Goal: Check status: Check status

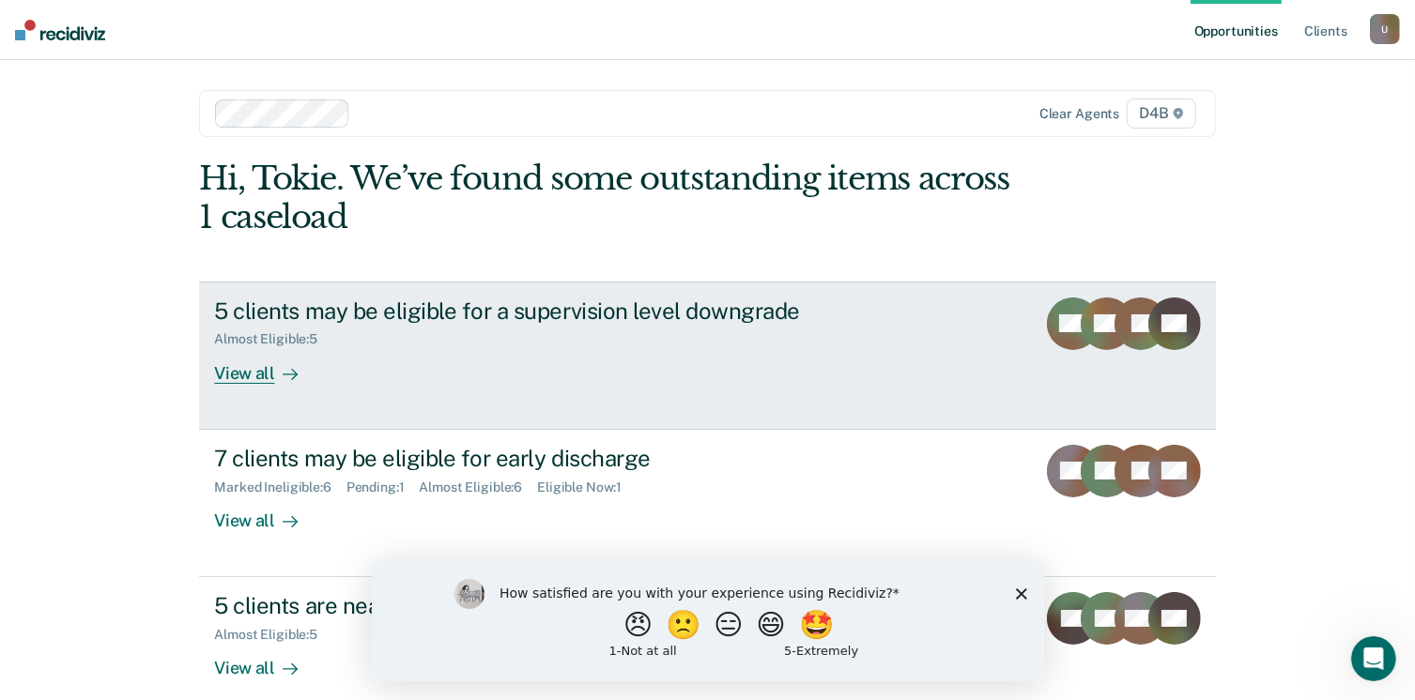
click at [236, 374] on div "View all" at bounding box center [266, 365] width 105 height 37
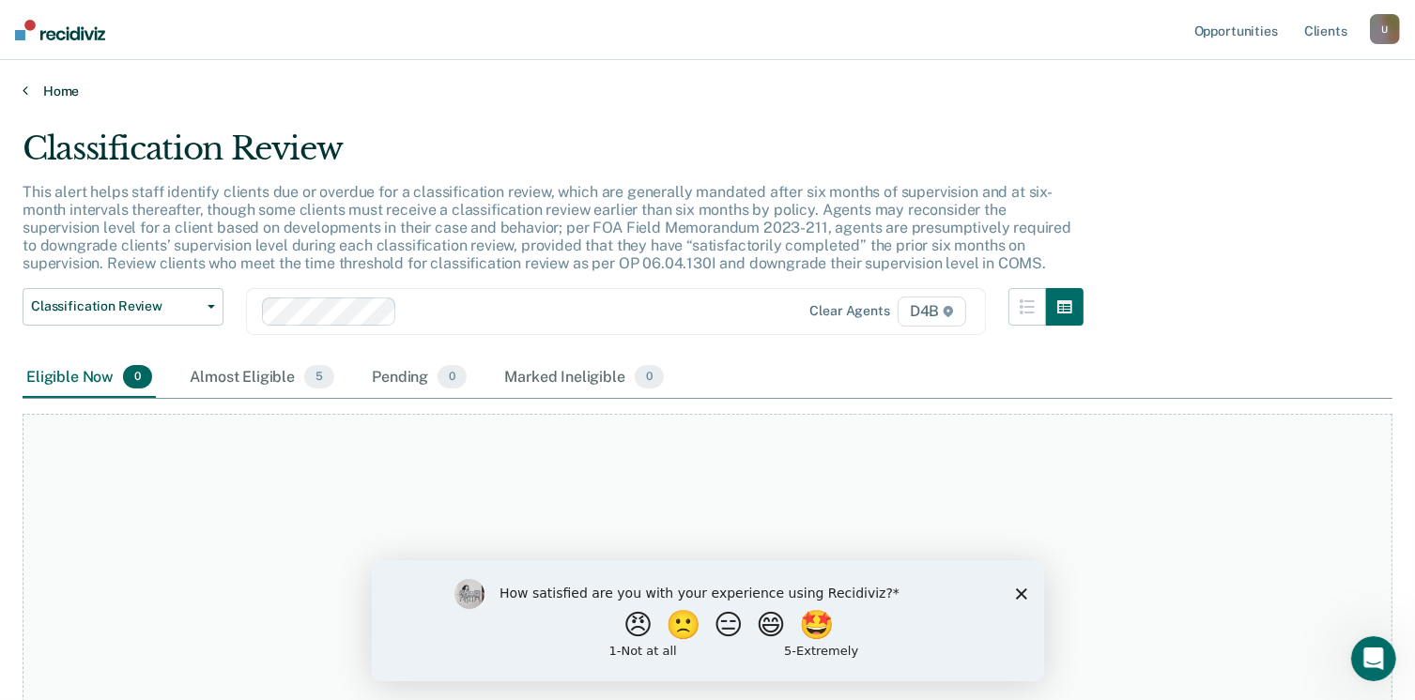
click at [23, 90] on icon at bounding box center [26, 90] width 6 height 15
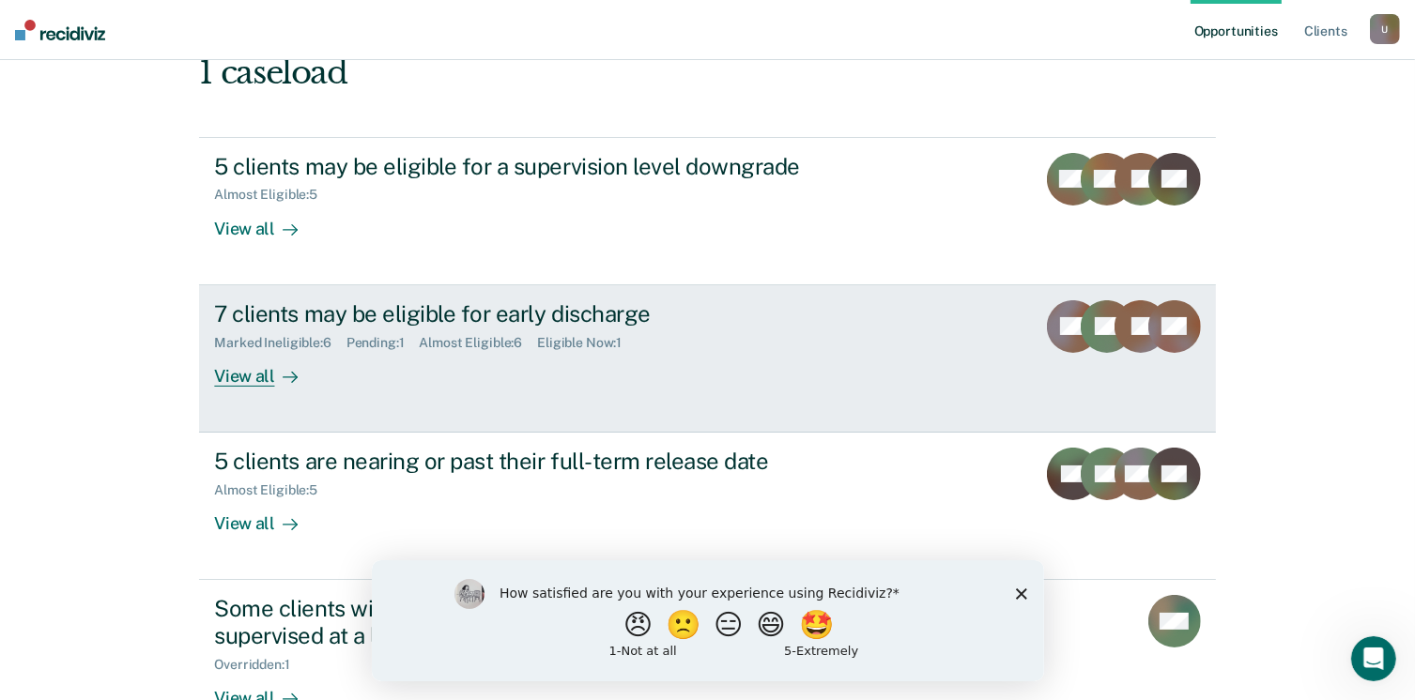
scroll to position [188, 0]
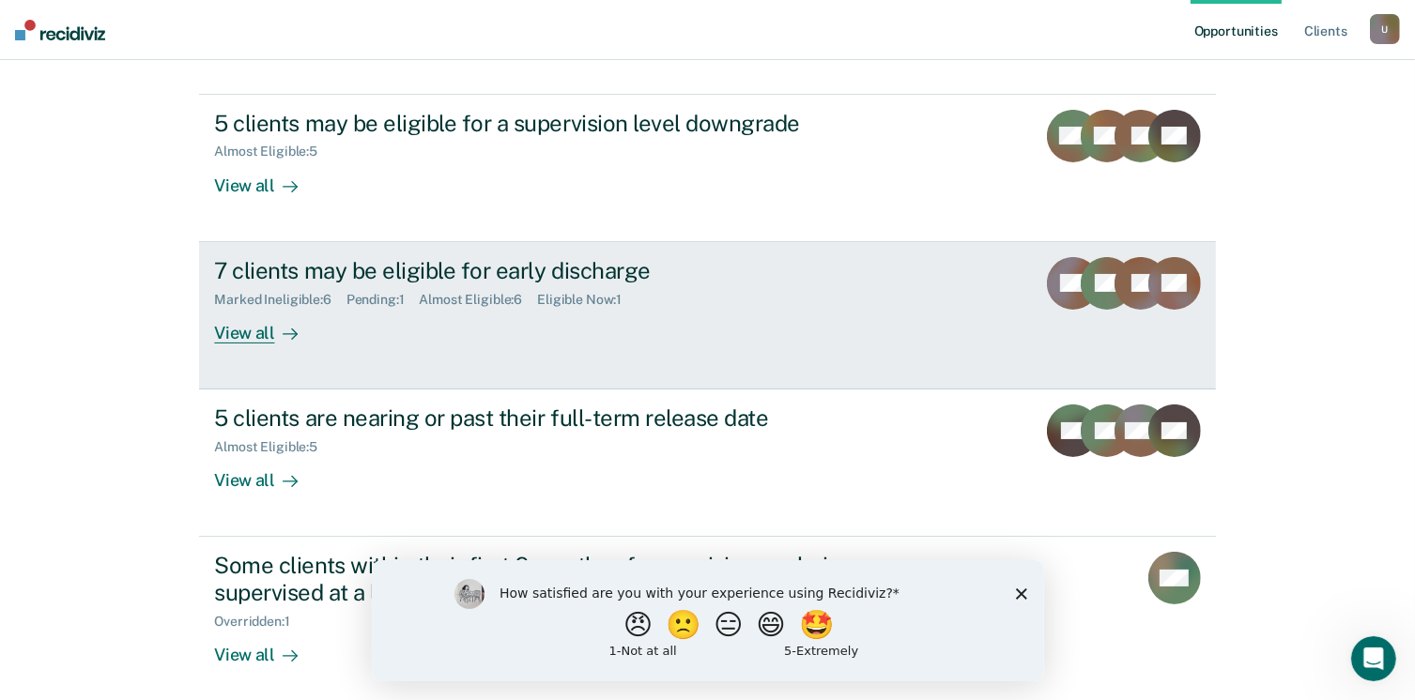
click at [252, 327] on div "View all" at bounding box center [266, 325] width 105 height 37
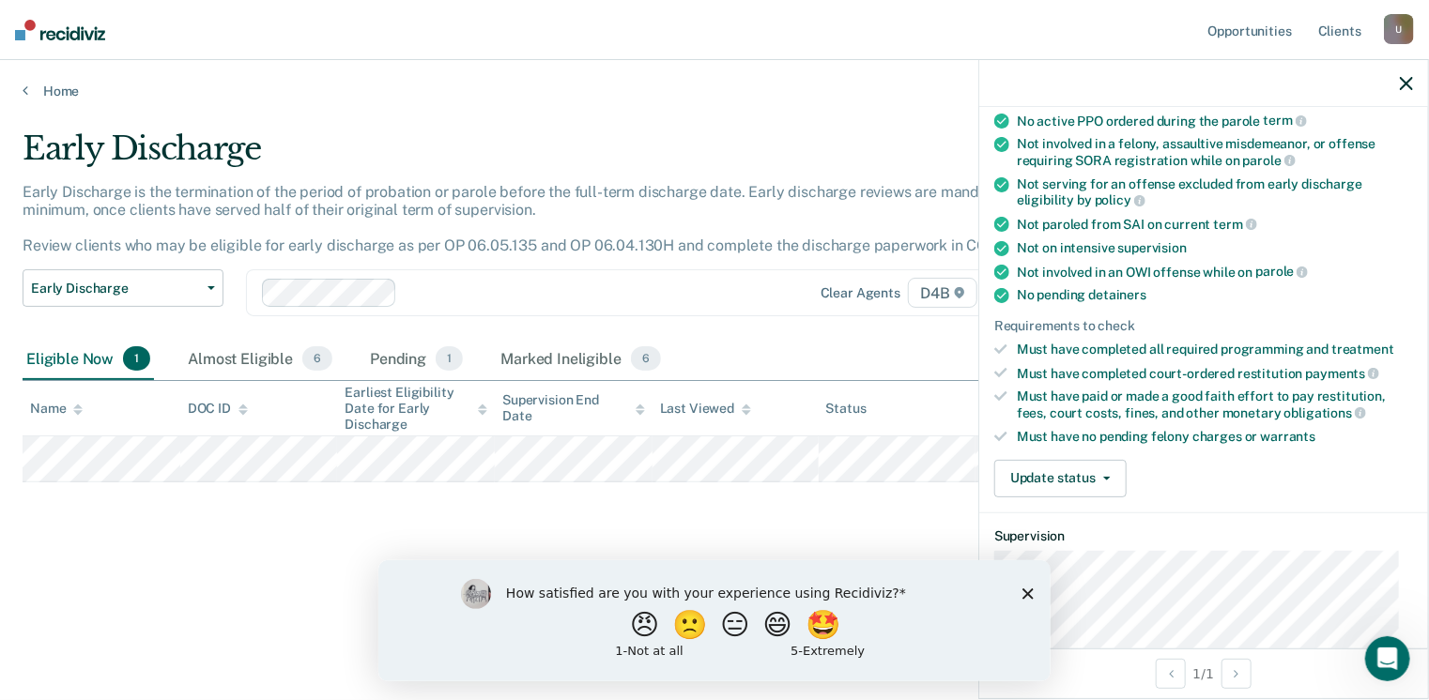
scroll to position [282, 0]
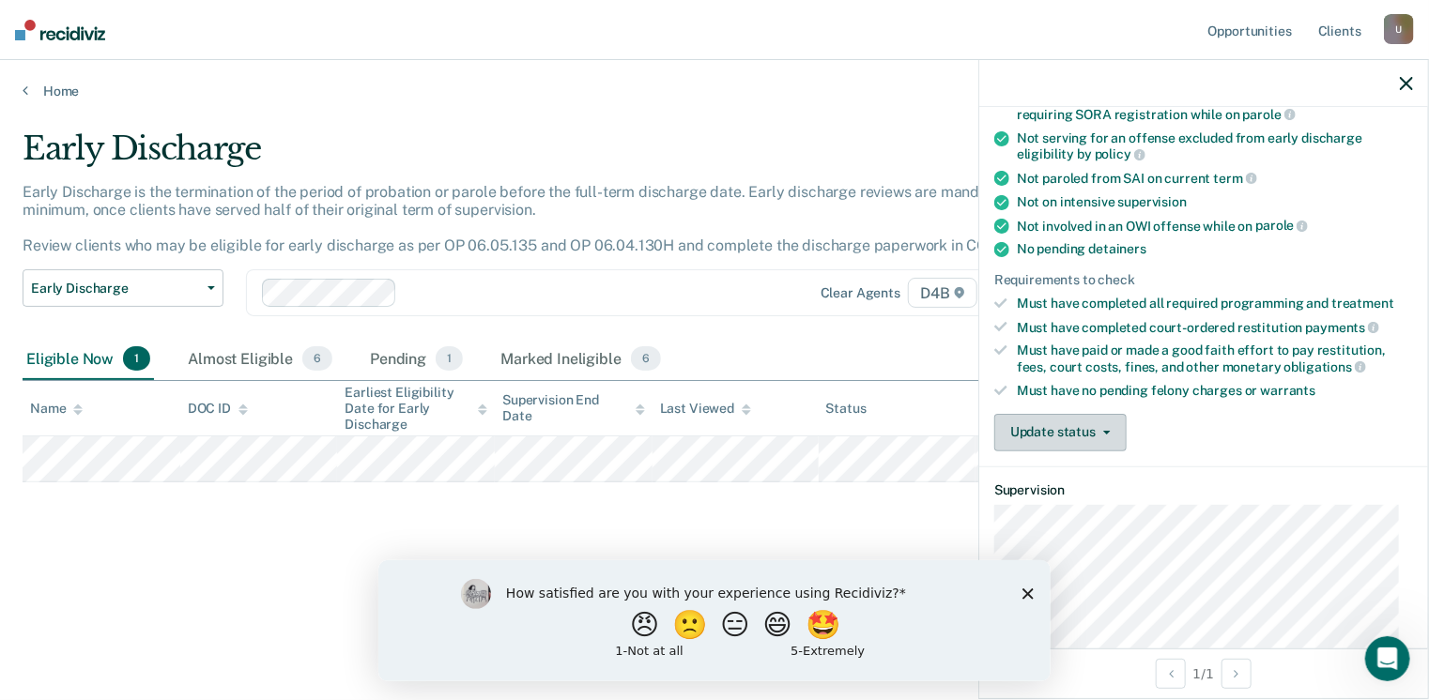
click at [1108, 431] on icon "button" at bounding box center [1107, 433] width 8 height 4
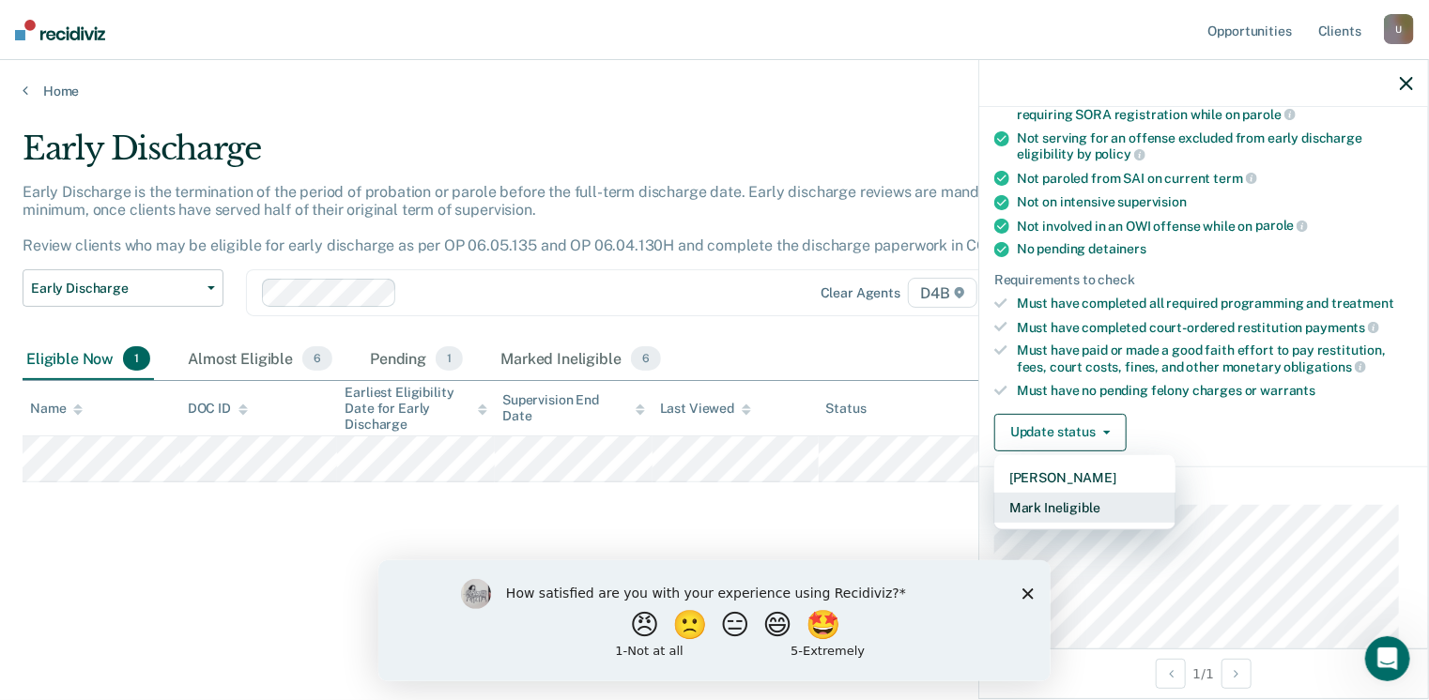
click at [1099, 496] on button "Mark Ineligible" at bounding box center [1084, 508] width 181 height 30
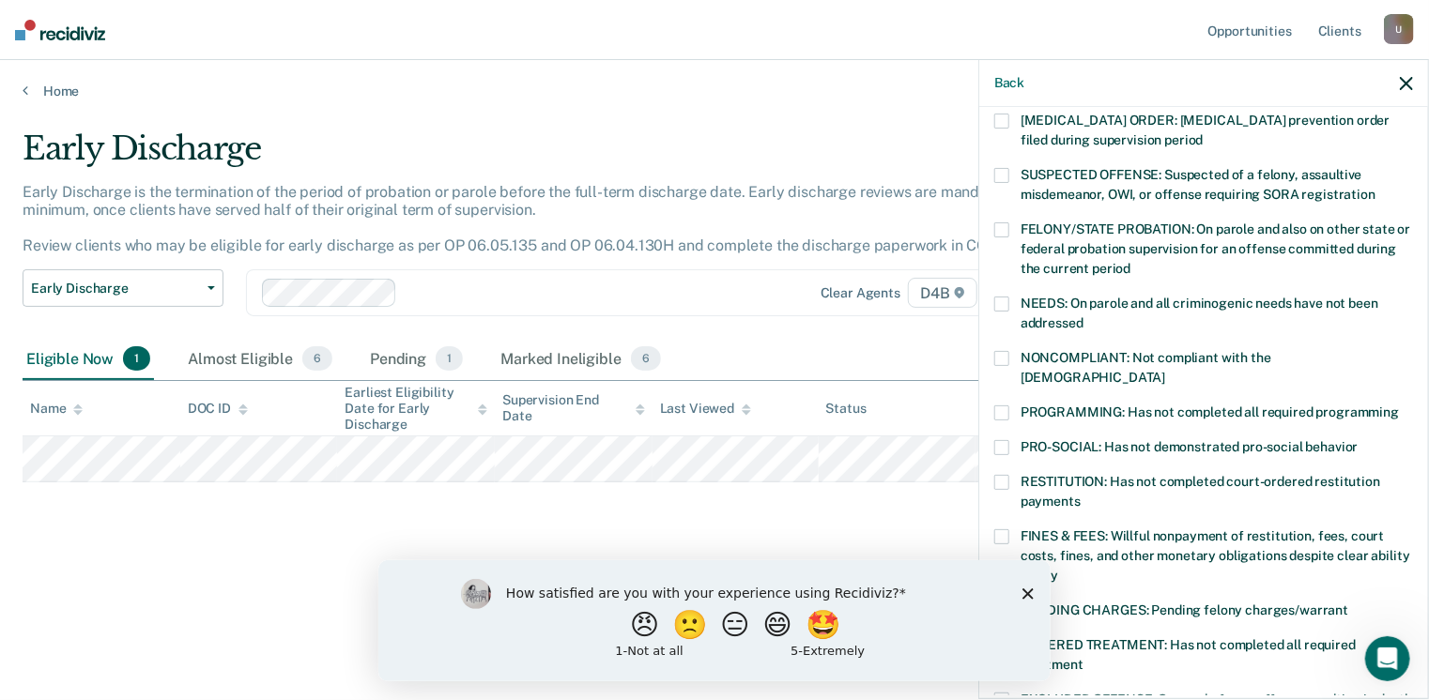
scroll to position [94, 0]
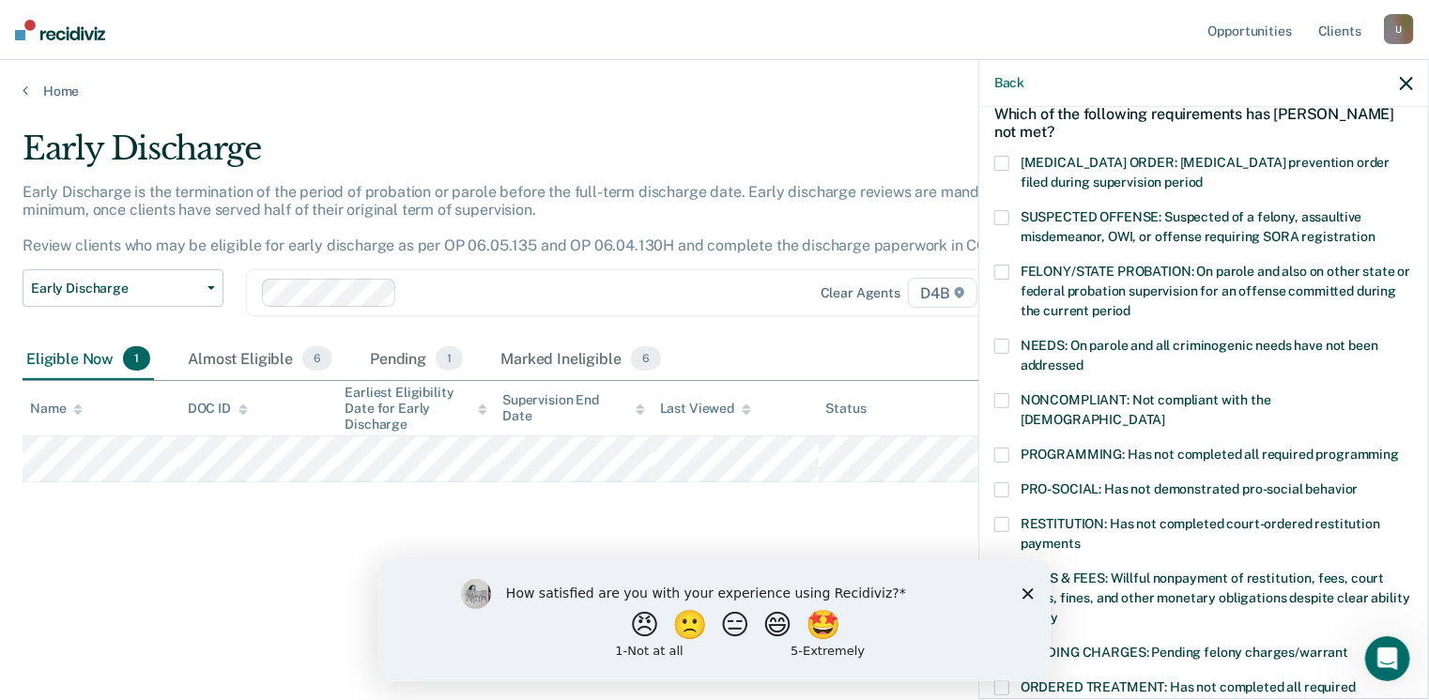
click at [1002, 395] on span at bounding box center [1001, 400] width 15 height 15
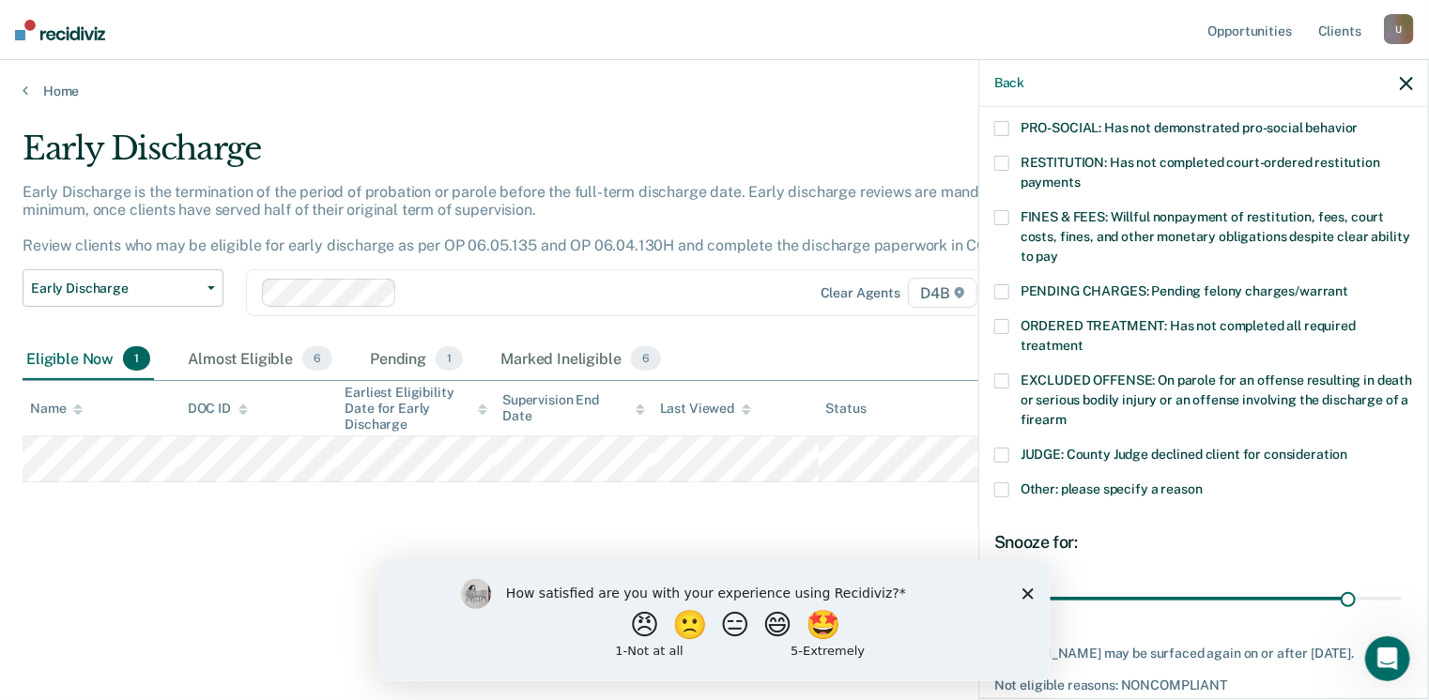
scroll to position [469, 0]
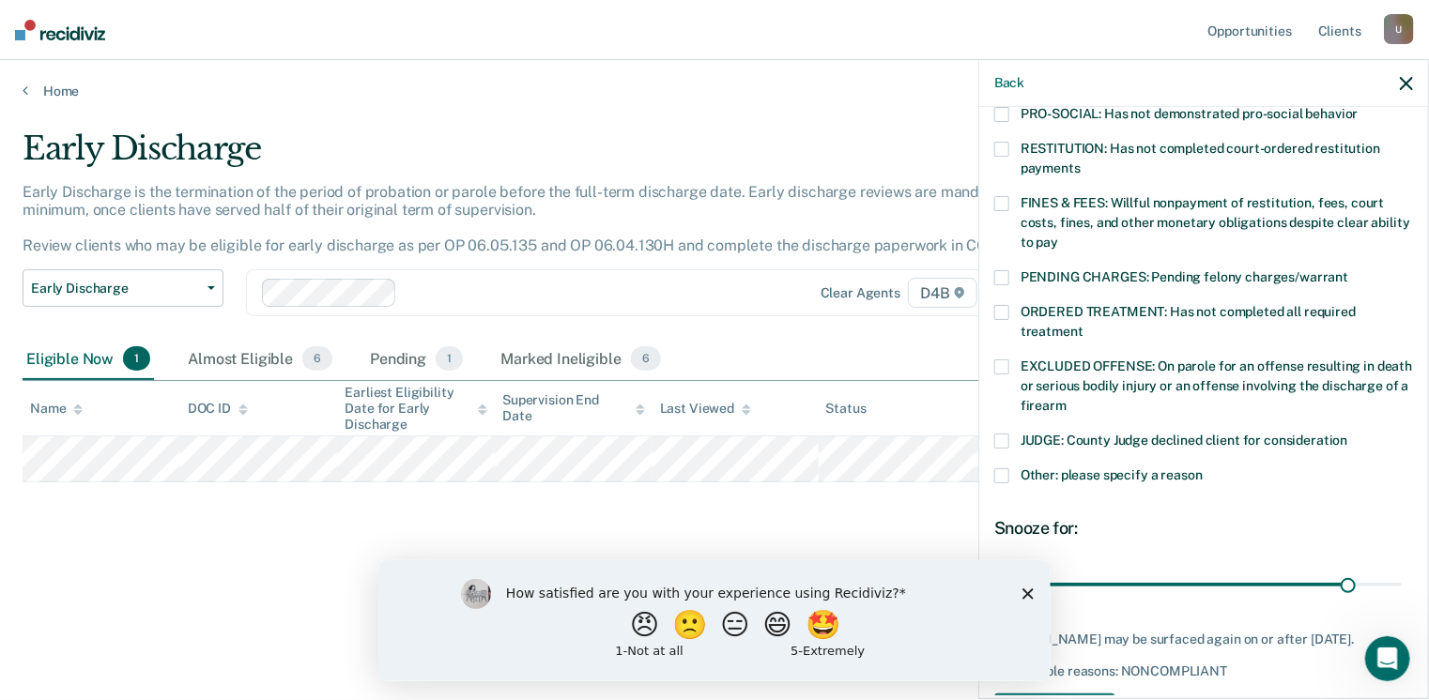
click at [1021, 591] on icon "Close survey" at bounding box center [1026, 593] width 11 height 11
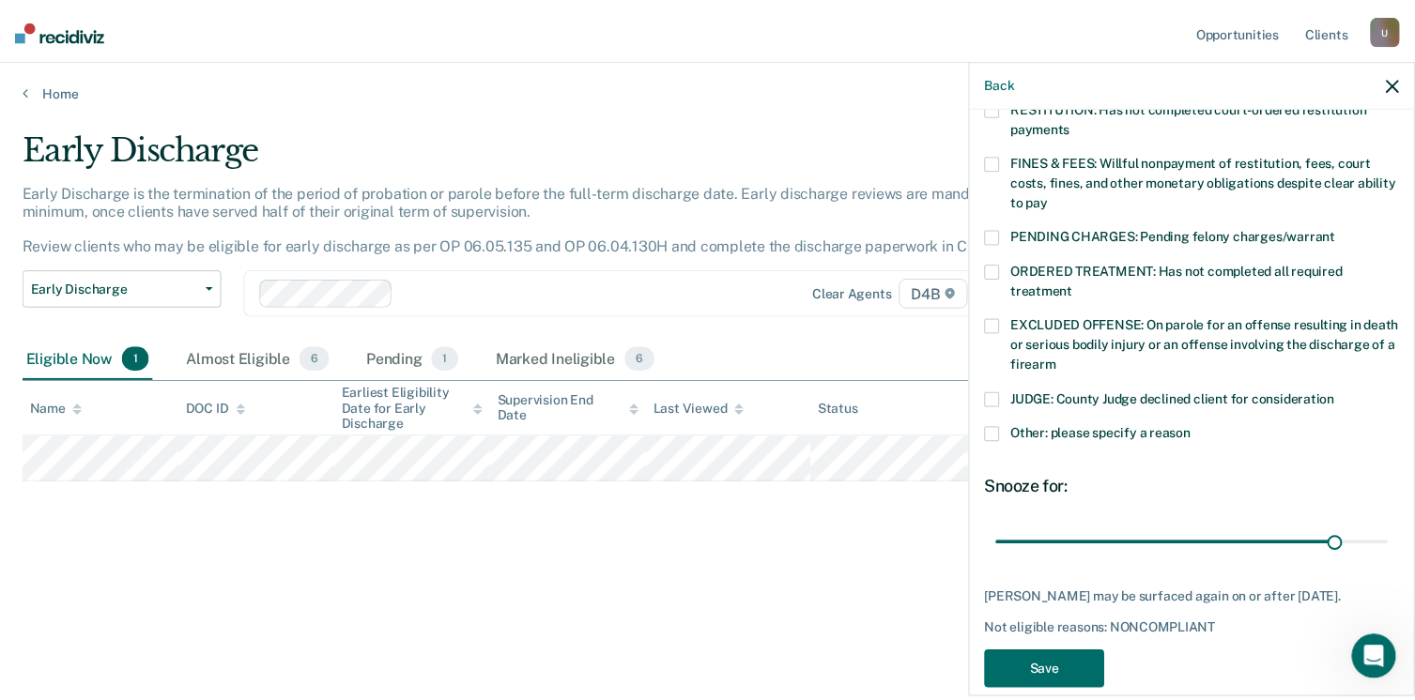
scroll to position [533, 0]
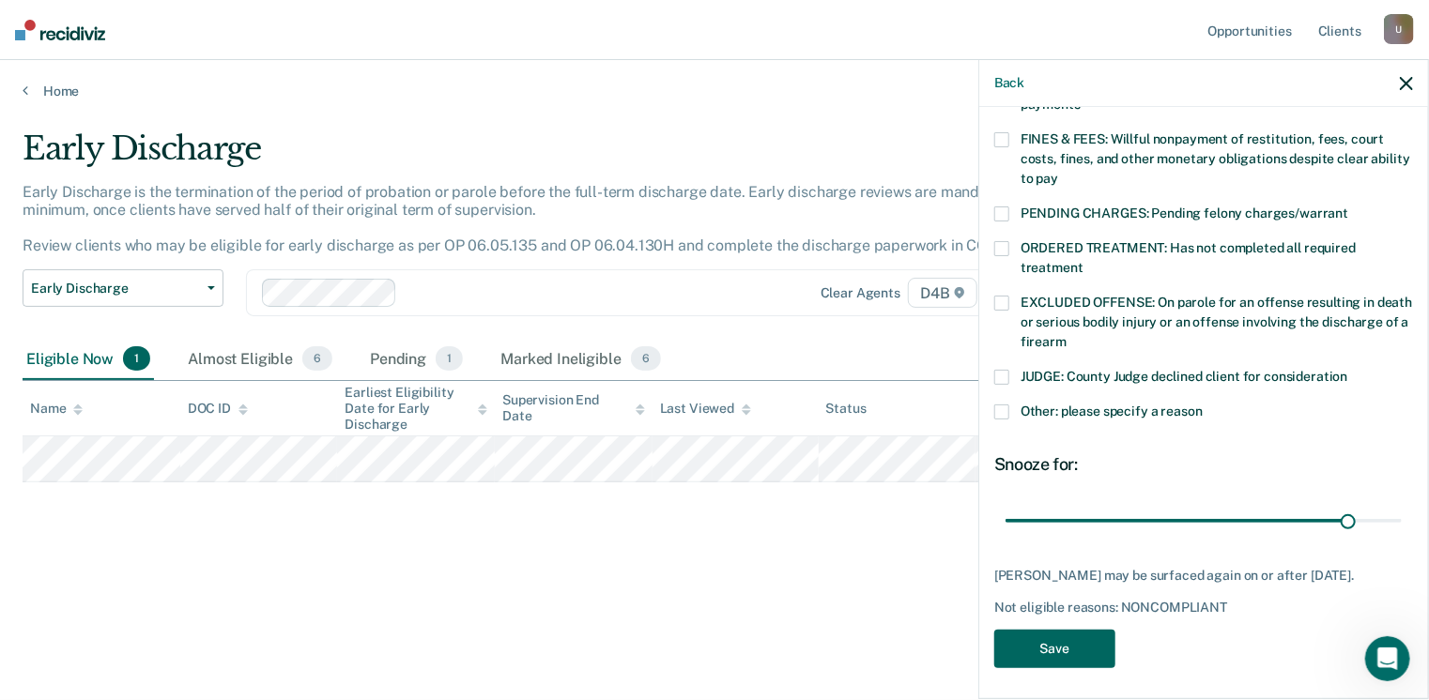
click at [1052, 635] on button "Save" at bounding box center [1054, 649] width 121 height 38
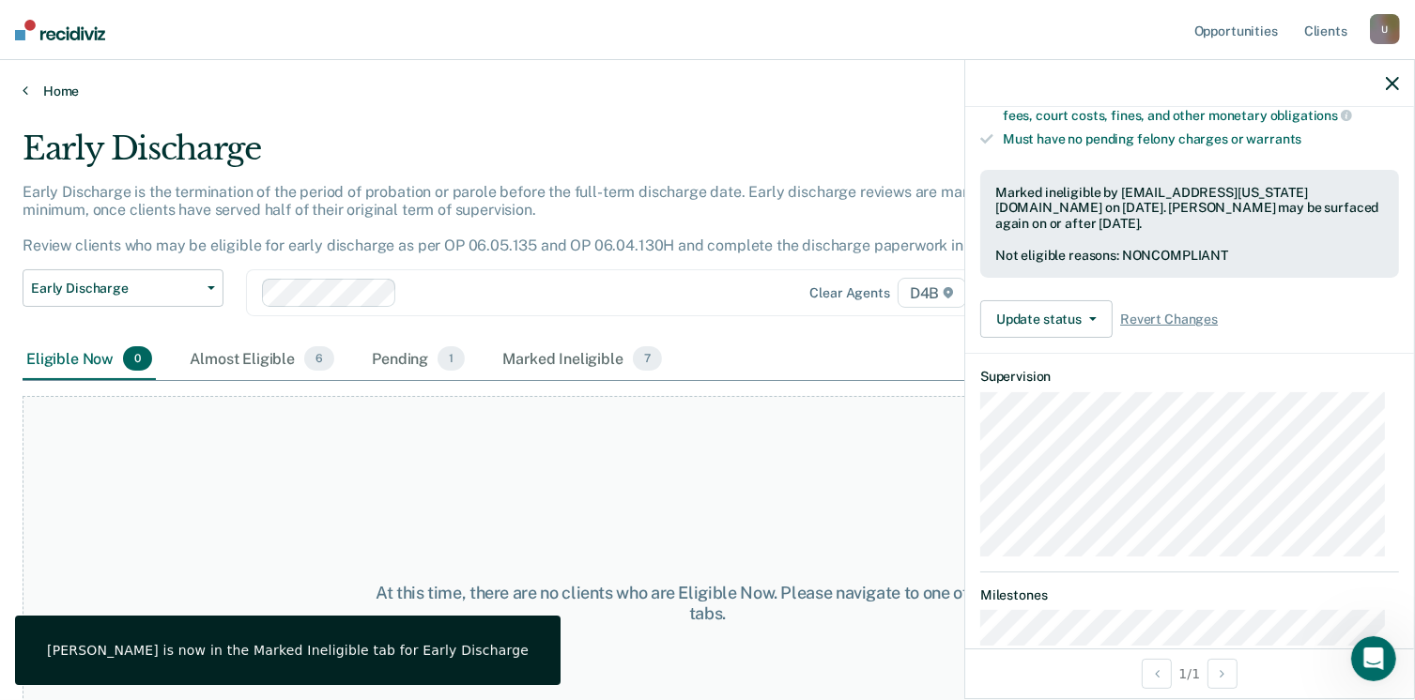
click at [33, 87] on link "Home" at bounding box center [707, 91] width 1369 height 17
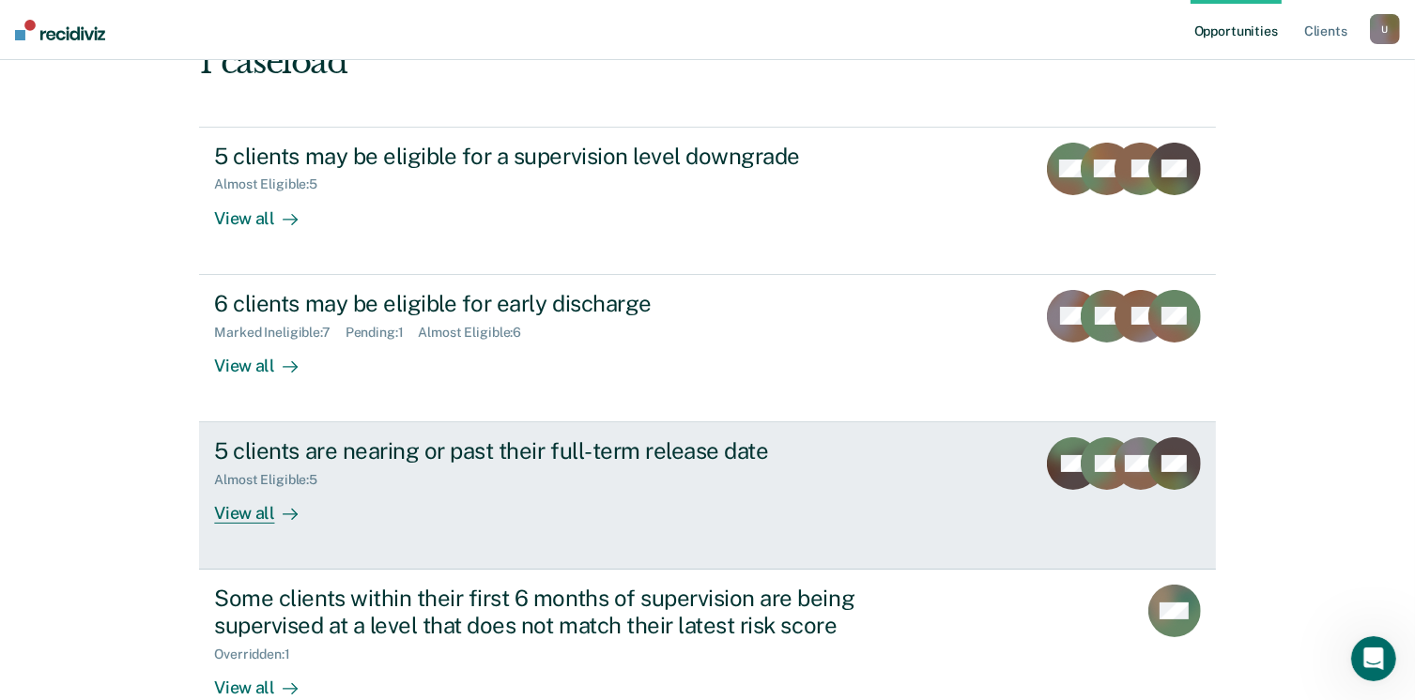
scroll to position [188, 0]
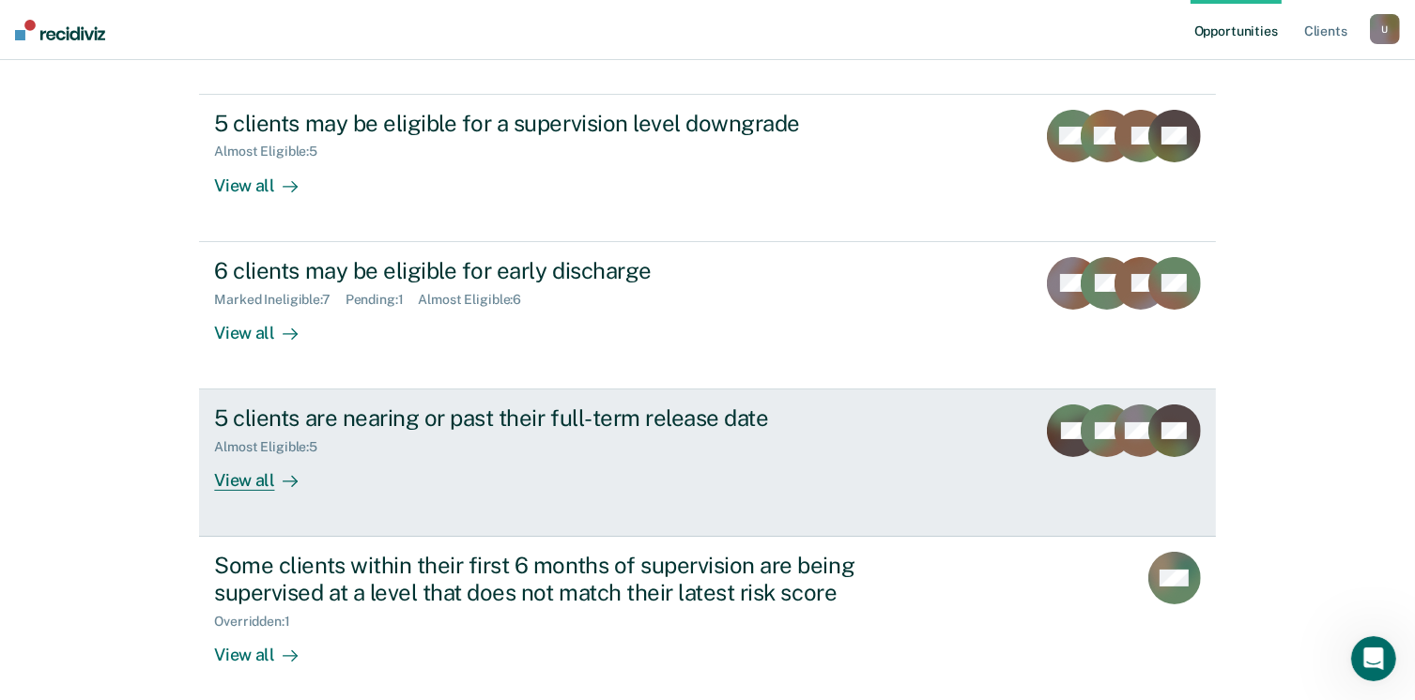
click at [237, 478] on div "View all" at bounding box center [266, 473] width 105 height 37
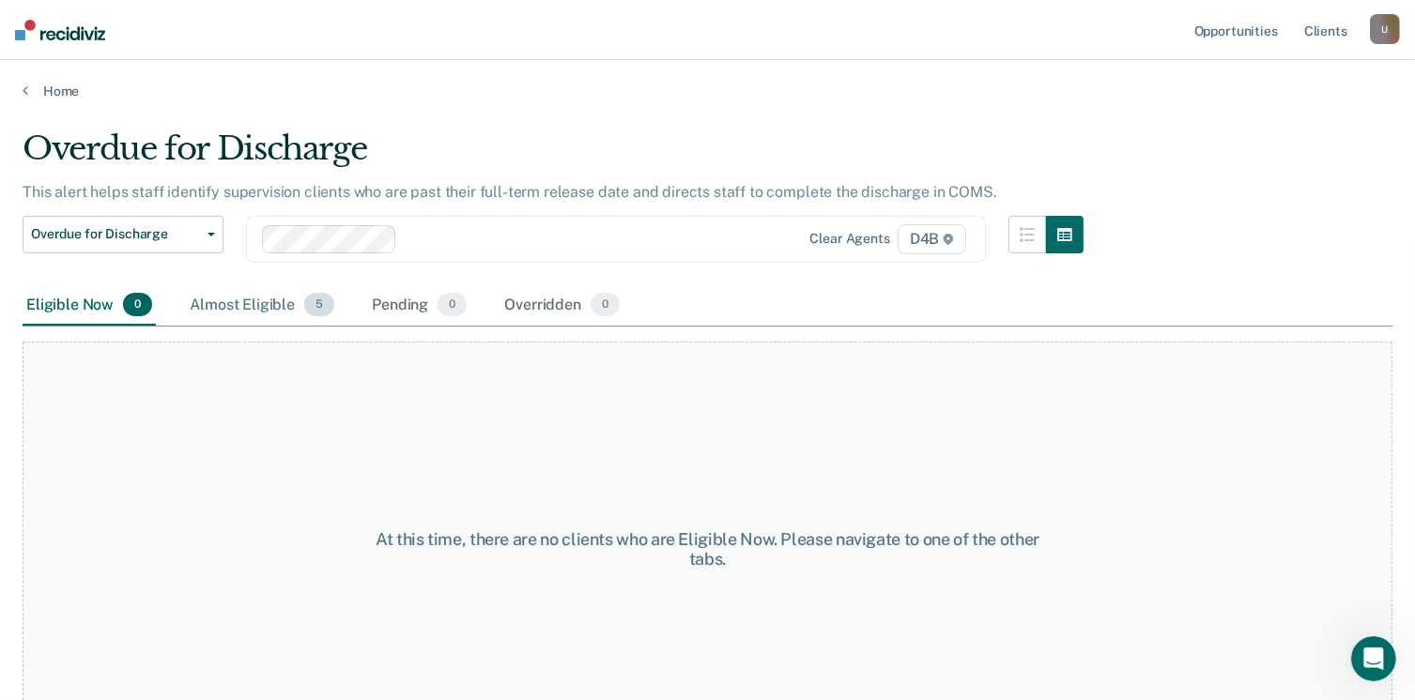
drag, startPoint x: 250, startPoint y: 300, endPoint x: 296, endPoint y: 323, distance: 51.2
click at [252, 298] on div "Almost Eligible 5" at bounding box center [262, 305] width 152 height 41
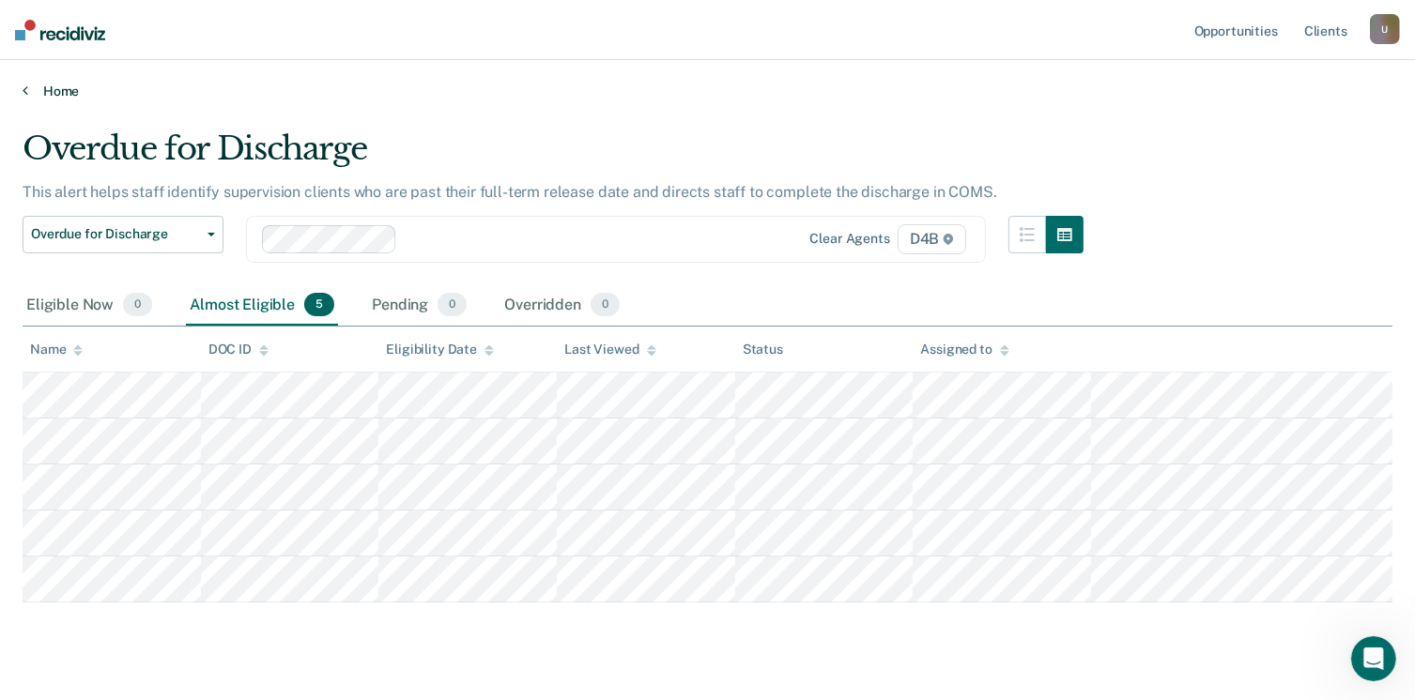
click at [53, 93] on link "Home" at bounding box center [707, 91] width 1369 height 17
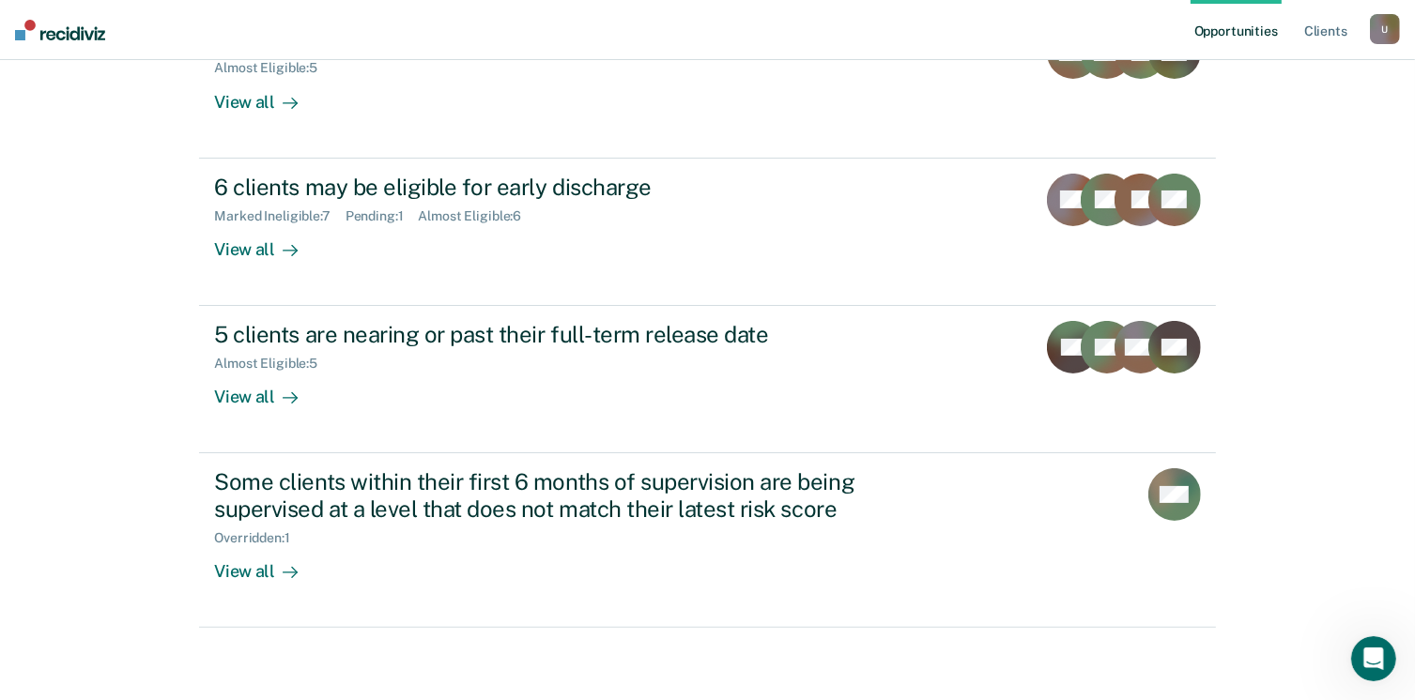
scroll to position [272, 0]
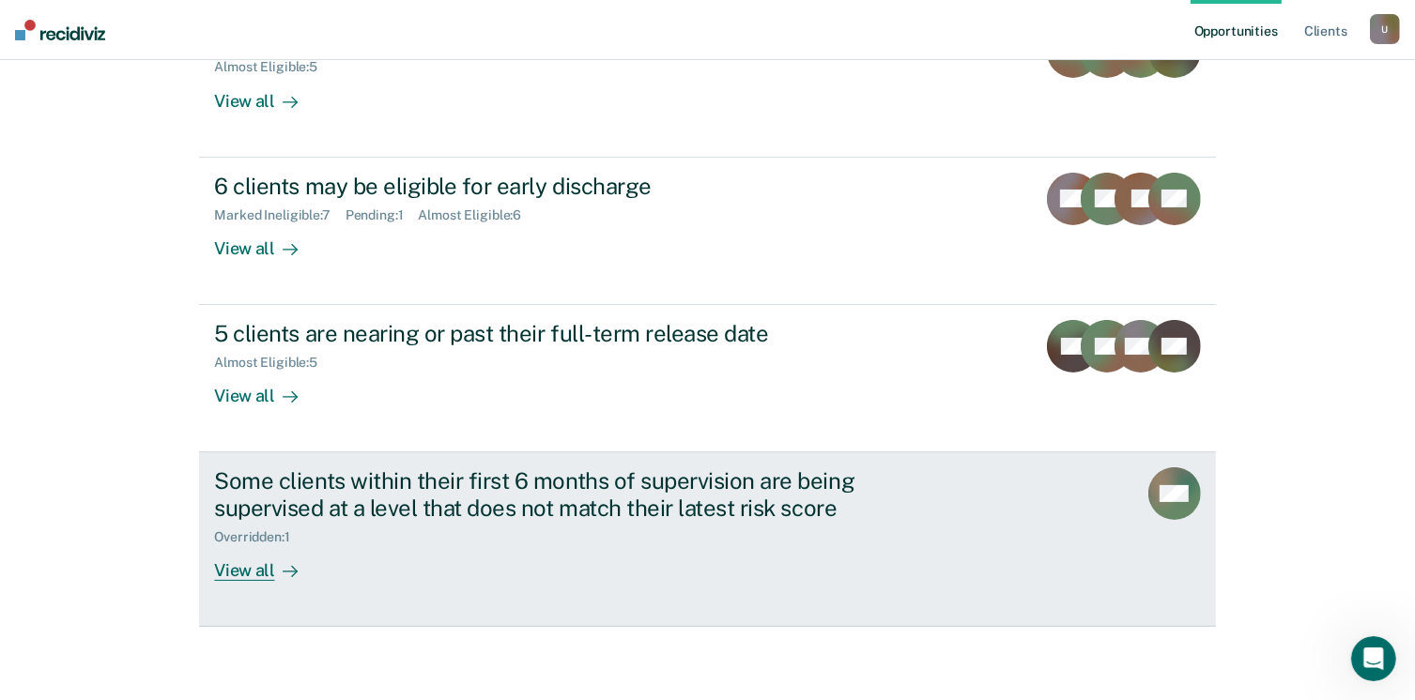
click at [247, 568] on div "View all" at bounding box center [266, 563] width 105 height 37
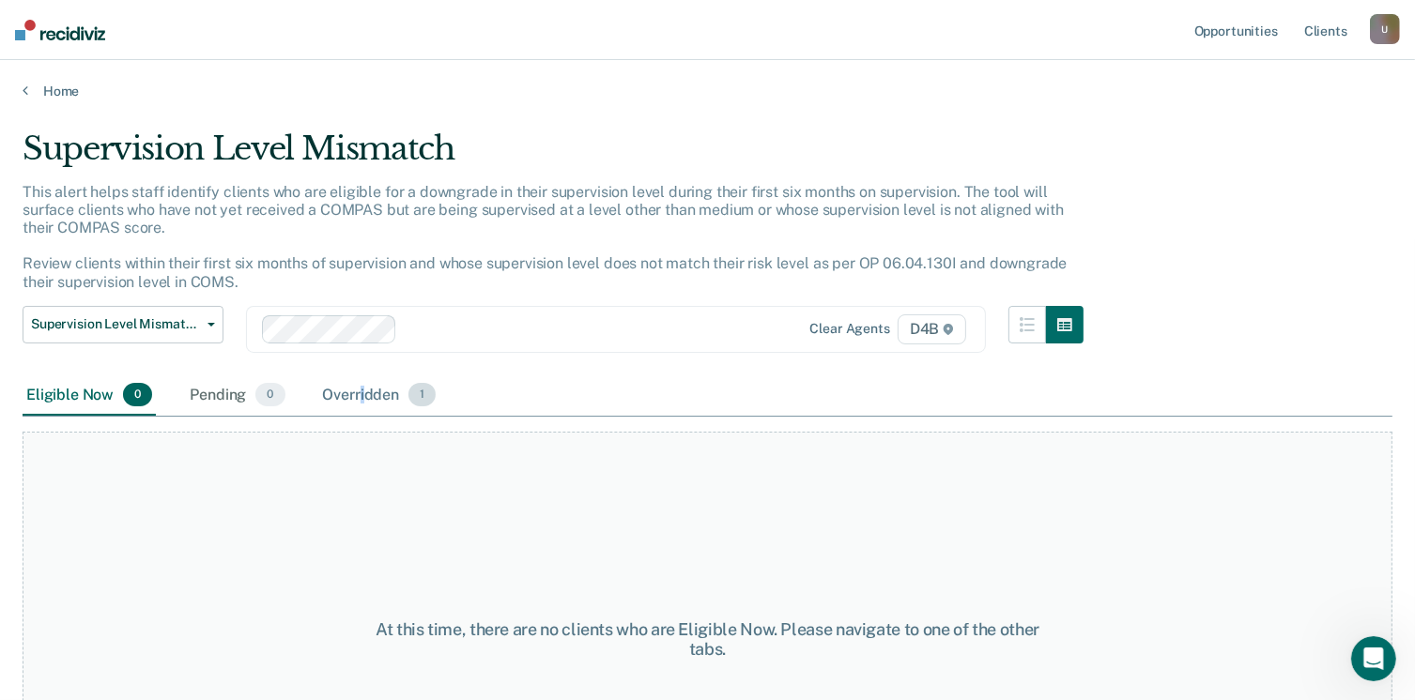
click at [362, 384] on div "Overridden 1" at bounding box center [379, 395] width 121 height 41
